Goal: Find specific page/section: Find specific page/section

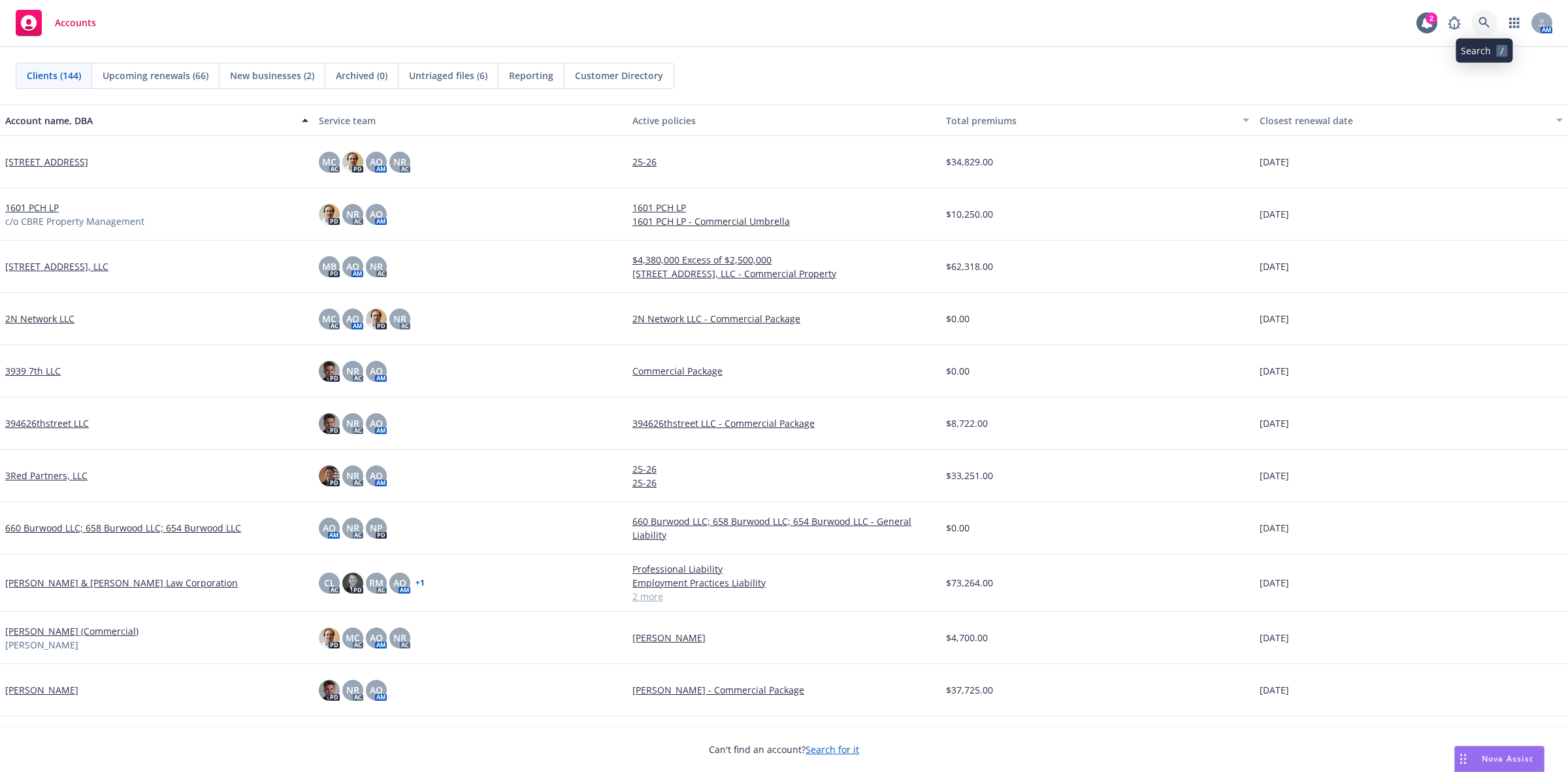
click at [1473, 17] on link at bounding box center [1485, 23] width 26 height 26
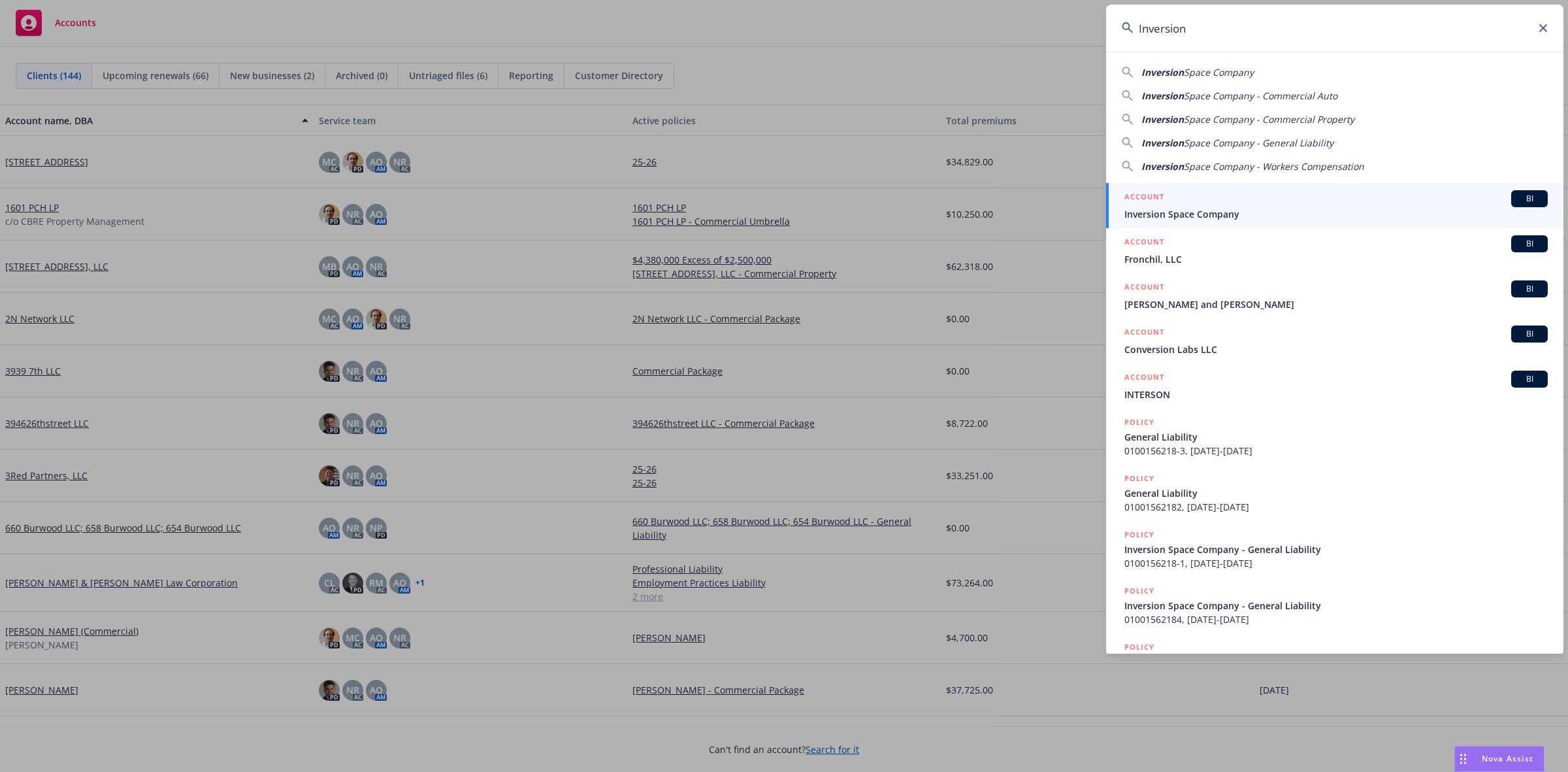
type input "Inversion"
click at [1315, 220] on span "Inversion Space Company" at bounding box center [1337, 214] width 424 height 14
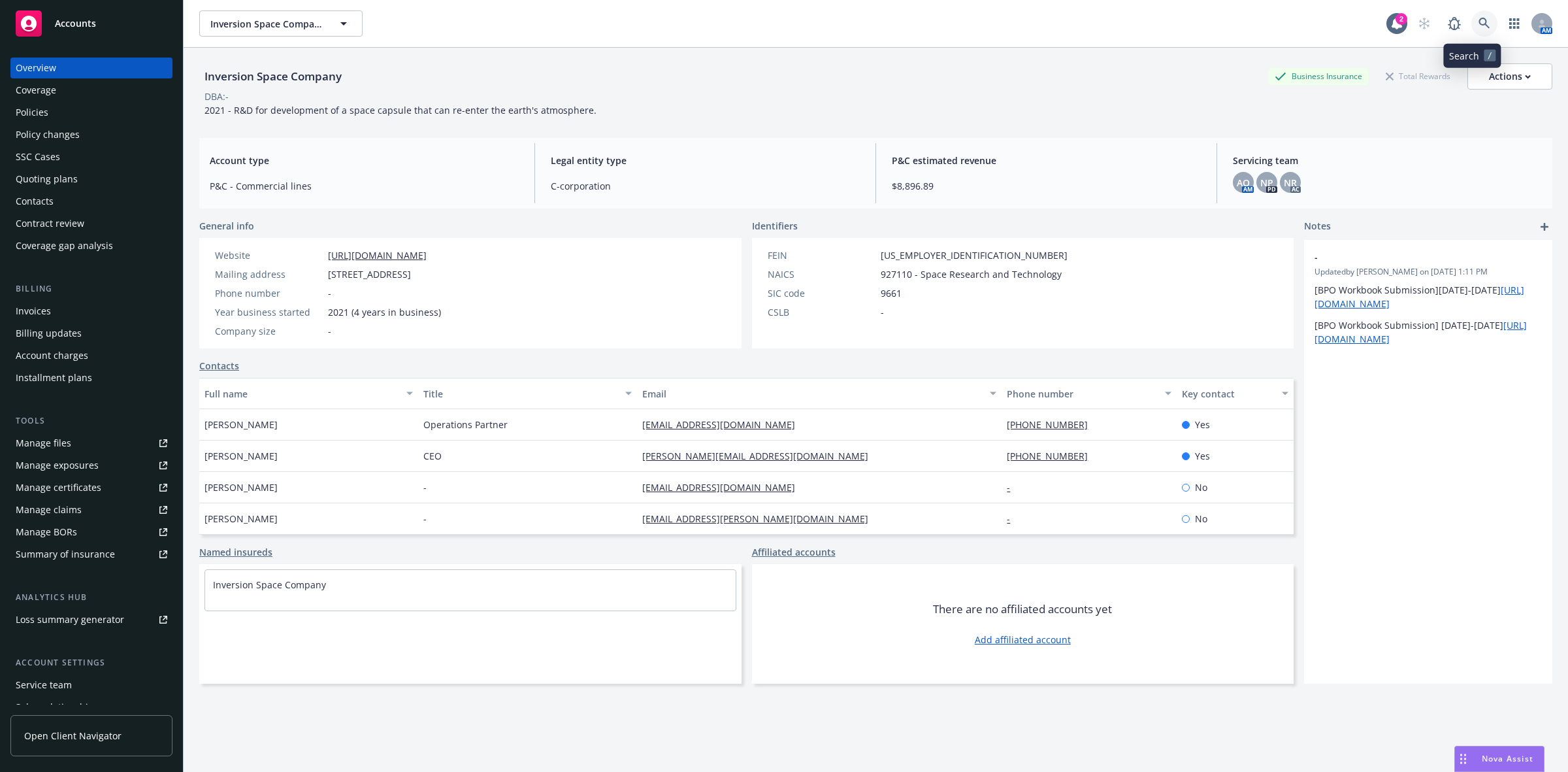
click at [1479, 24] on icon at bounding box center [1484, 23] width 11 height 11
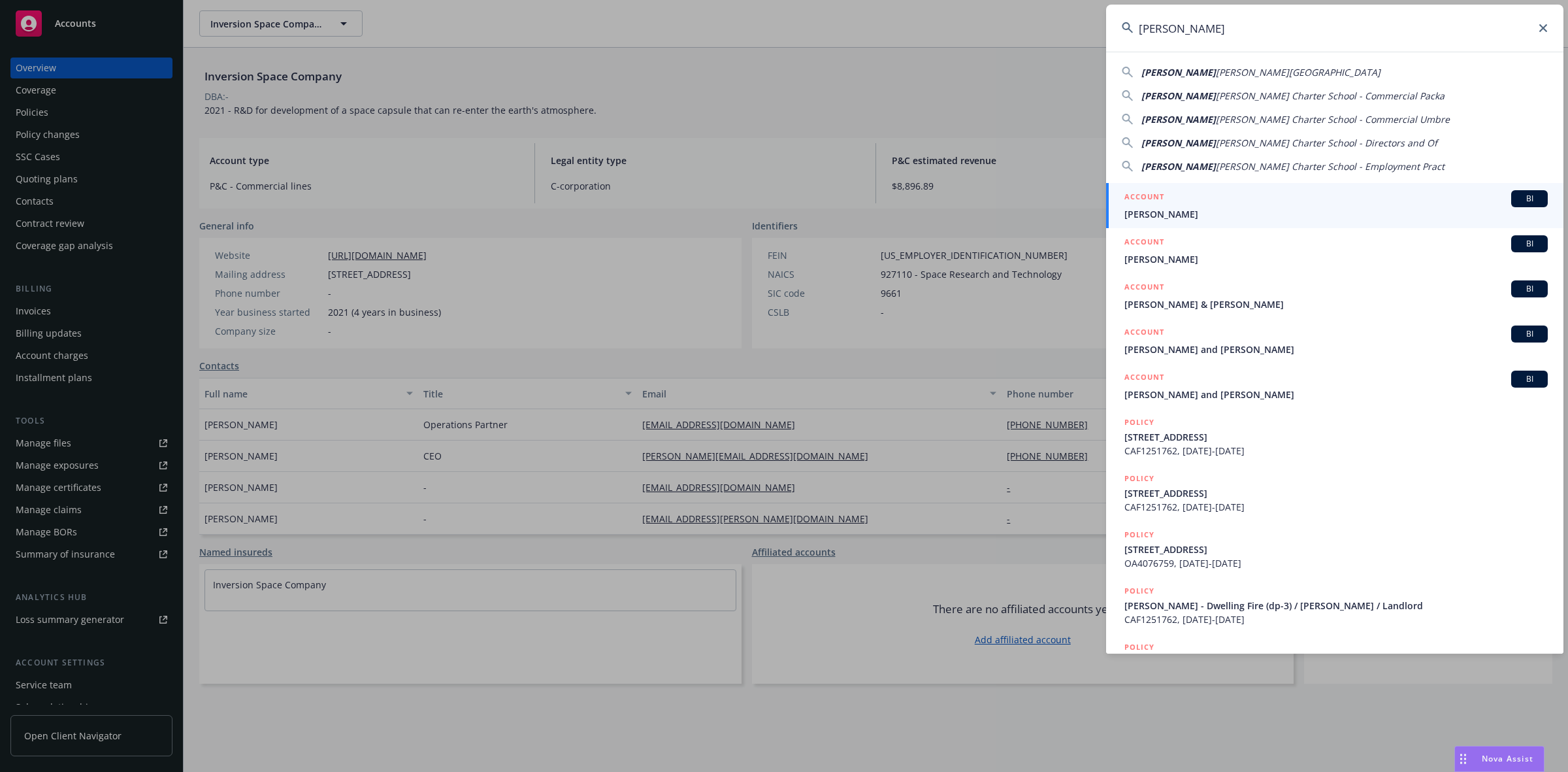
click at [1223, 77] on div "[PERSON_NAME] Charter School [PERSON_NAME][GEOGRAPHIC_DATA] - Commercial Packa …" at bounding box center [1336, 116] width 458 height 113
click at [1197, 60] on div "[PERSON_NAME] Charter School [PERSON_NAME][GEOGRAPHIC_DATA] - Commercial Packa …" at bounding box center [1336, 116] width 458 height 113
click at [1216, 66] on span "[PERSON_NAME][GEOGRAPHIC_DATA]" at bounding box center [1298, 72] width 165 height 12
type input "[PERSON_NAME] Charter School"
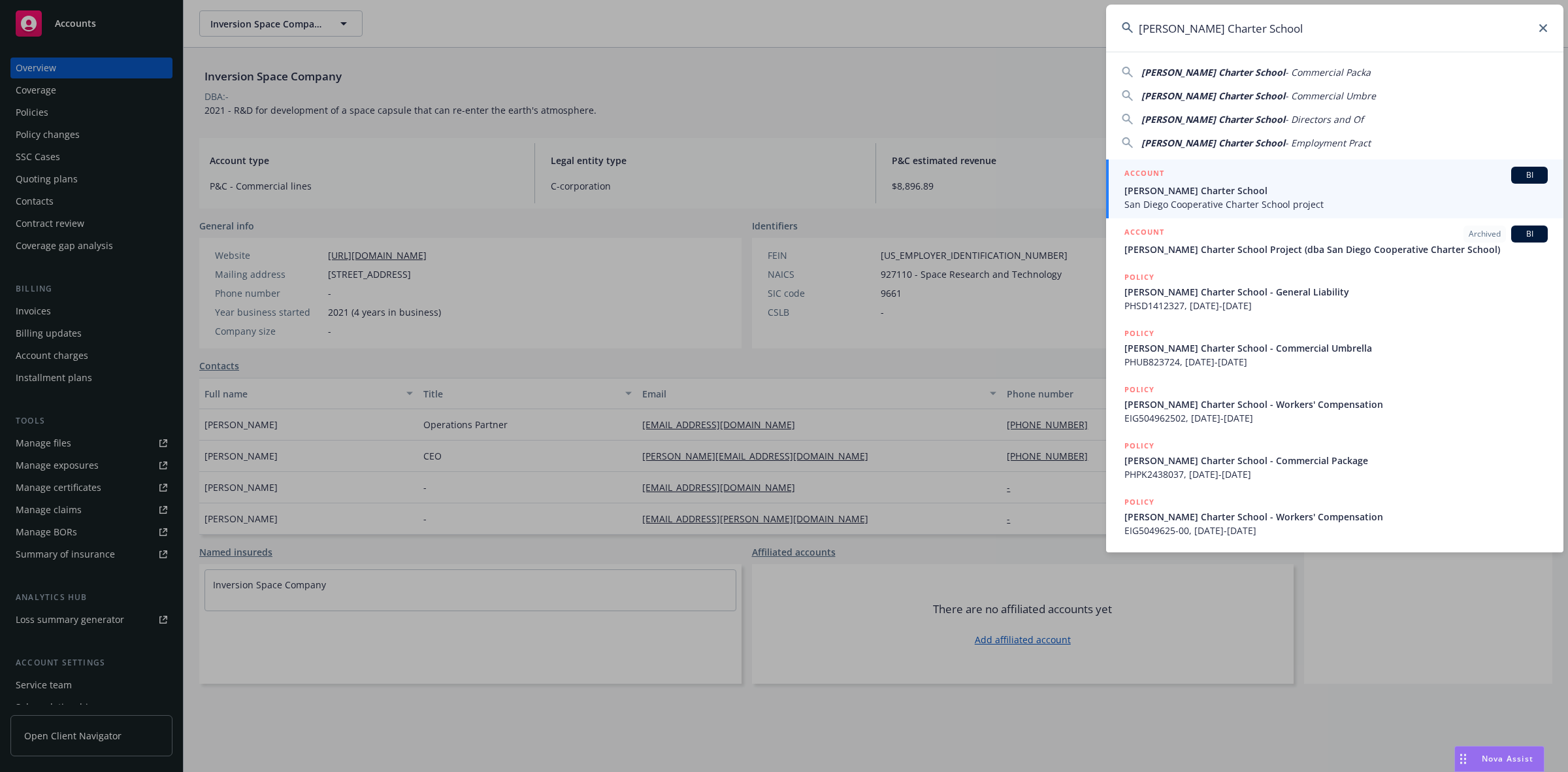
click at [1266, 178] on div "ACCOUNT BI" at bounding box center [1337, 175] width 424 height 17
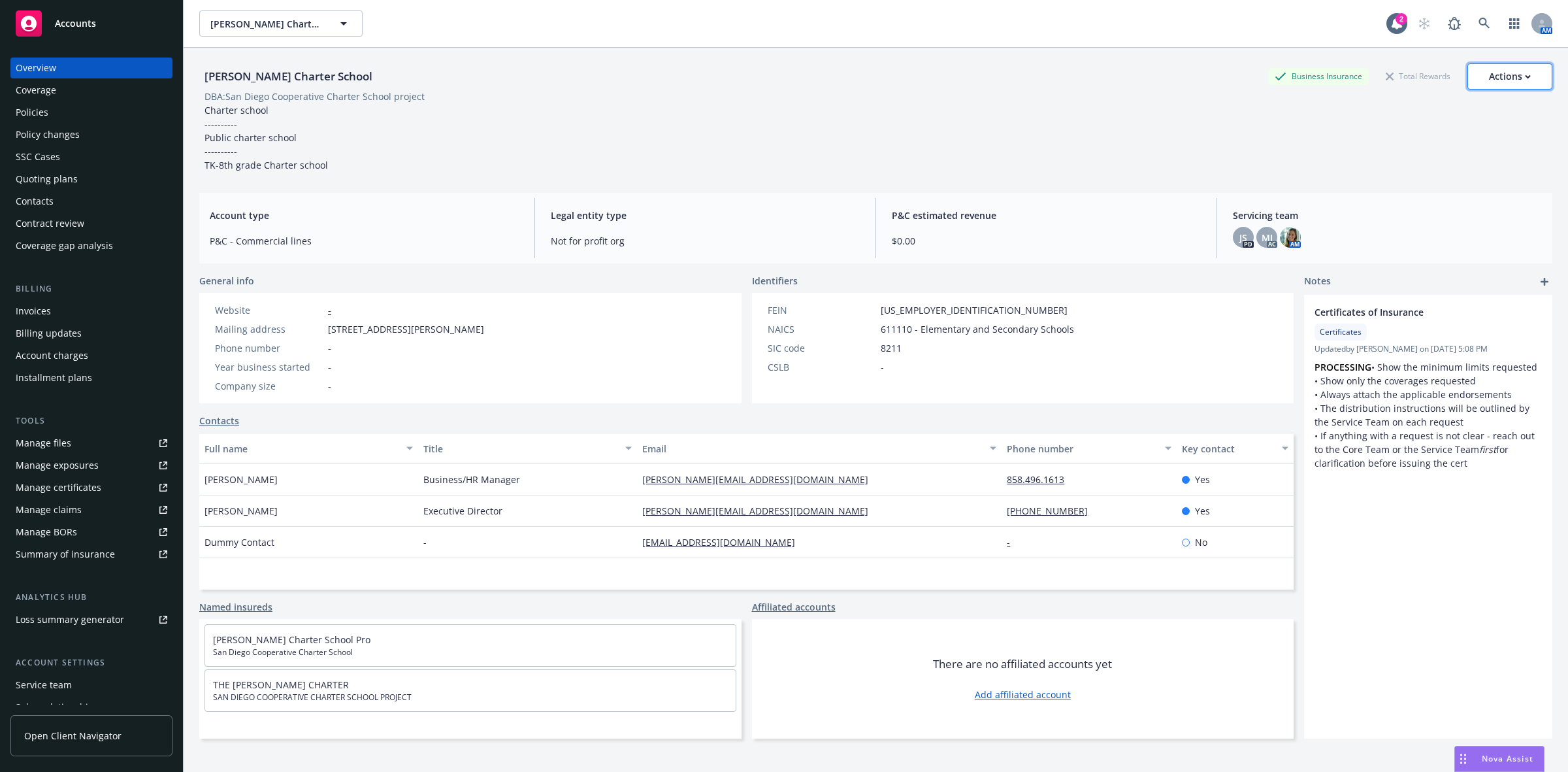
click at [1489, 80] on div "Actions" at bounding box center [1510, 76] width 42 height 24
click at [1405, 163] on link "Copy logging email" at bounding box center [1444, 164] width 214 height 26
click at [1479, 21] on icon at bounding box center [1484, 23] width 11 height 11
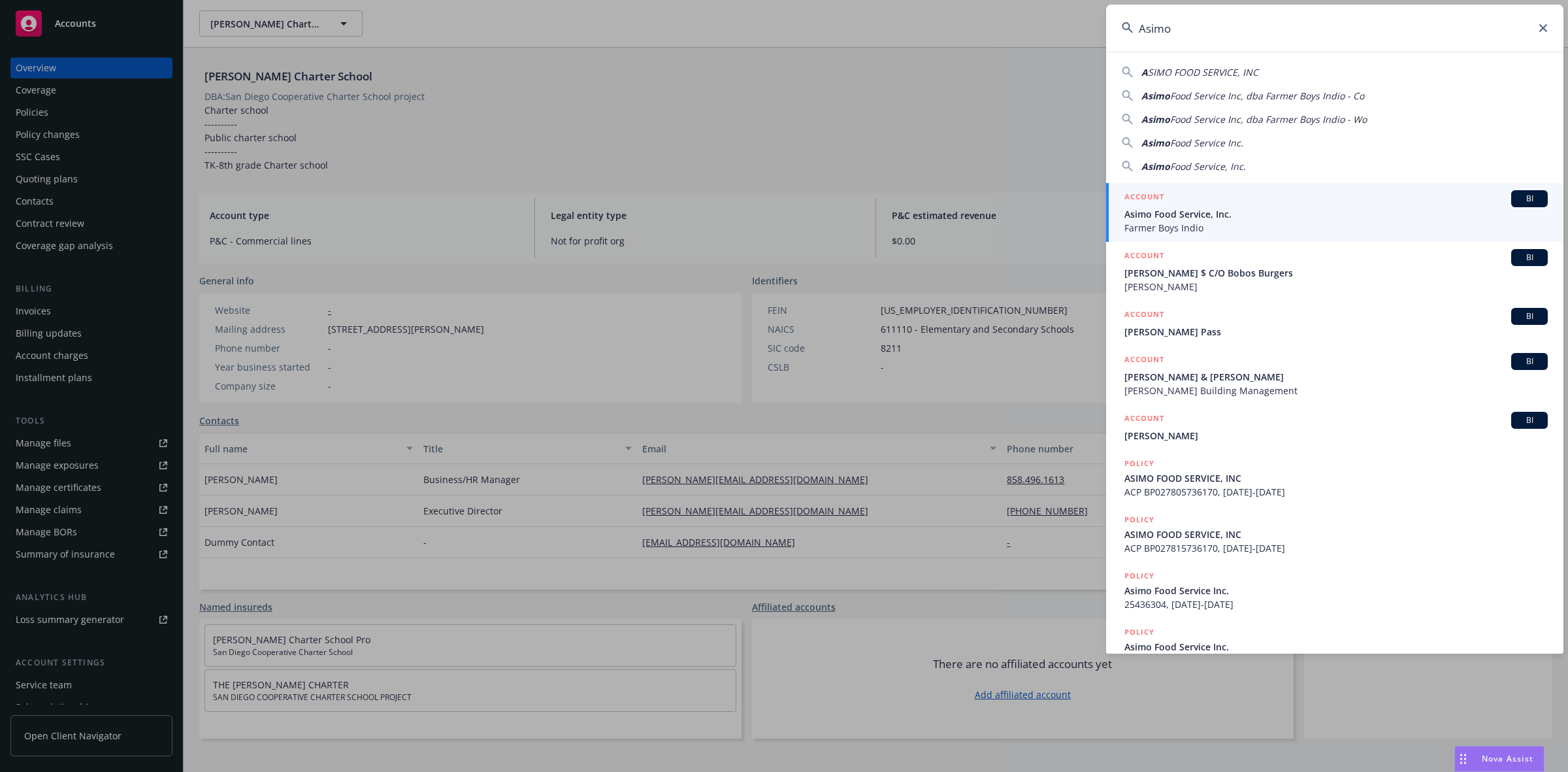
type input "Asimo"
click at [1257, 194] on div "ACCOUNT BI" at bounding box center [1337, 198] width 424 height 17
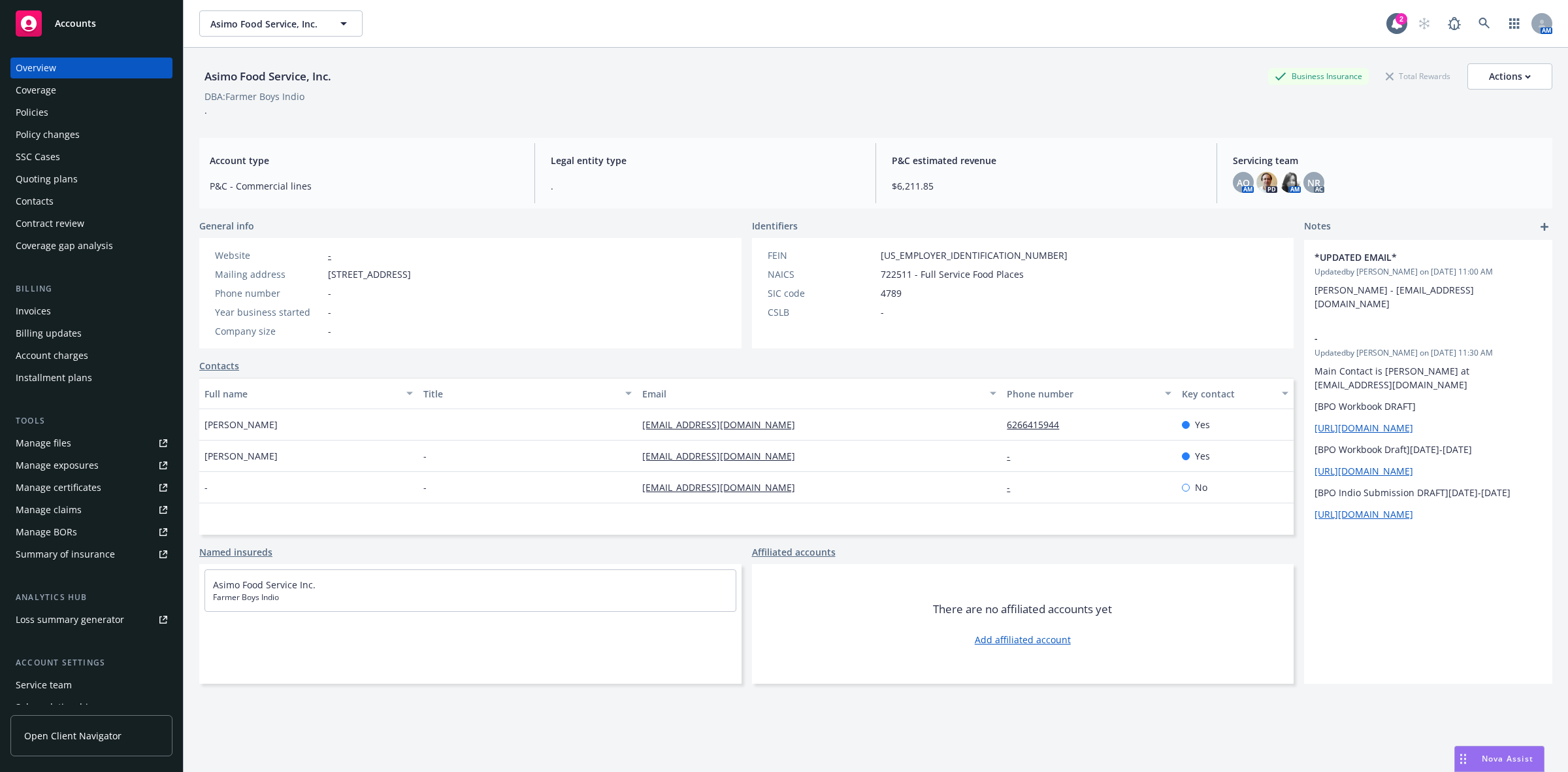
click at [93, 174] on div "Quoting plans" at bounding box center [92, 179] width 152 height 21
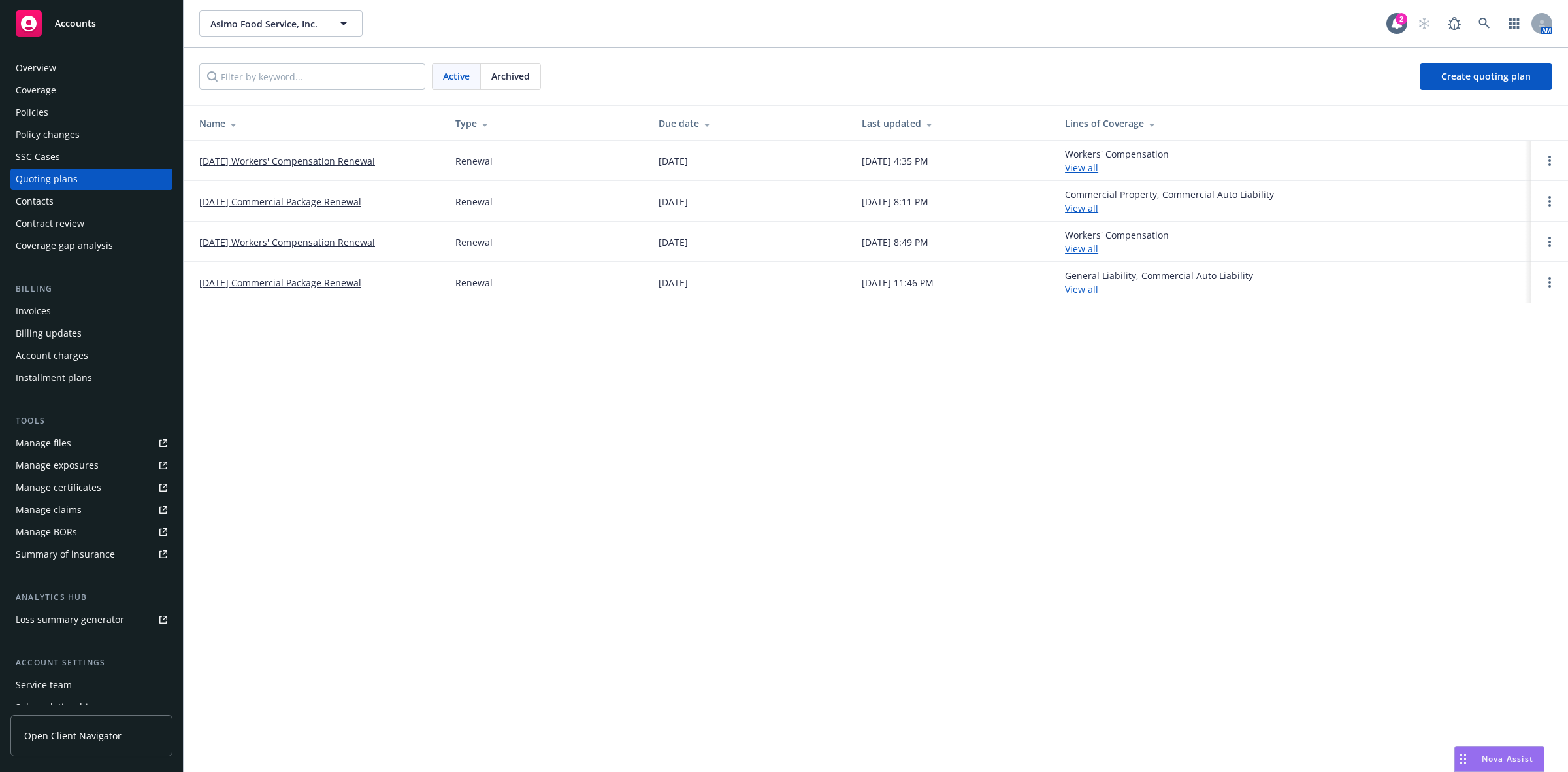
click at [234, 155] on link "[DATE] Workers' Compensation Renewal" at bounding box center [287, 162] width 176 height 14
